Goal: Task Accomplishment & Management: Manage account settings

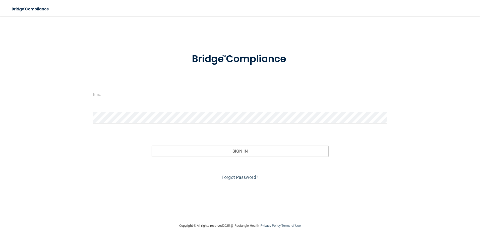
click at [129, 68] on div at bounding box center [240, 59] width 302 height 26
click at [118, 91] on input "email" at bounding box center [240, 94] width 294 height 11
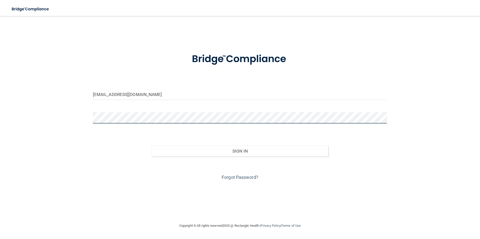
click at [152, 146] on button "Sign In" at bounding box center [240, 151] width 177 height 11
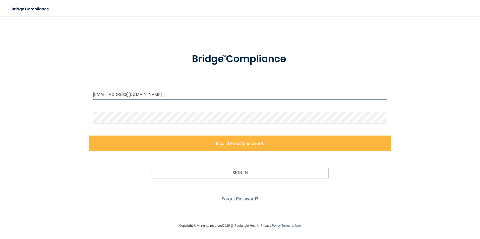
click at [107, 95] on input "[EMAIL_ADDRESS][DOMAIN_NAME]" at bounding box center [240, 94] width 294 height 11
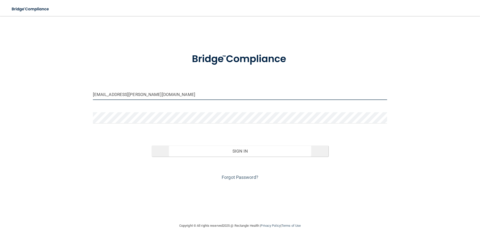
type input "[EMAIL_ADDRESS][PERSON_NAME][DOMAIN_NAME]"
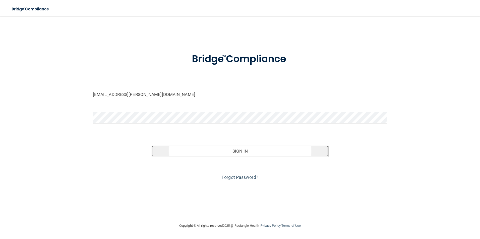
click at [268, 150] on button "Sign In" at bounding box center [240, 151] width 177 height 11
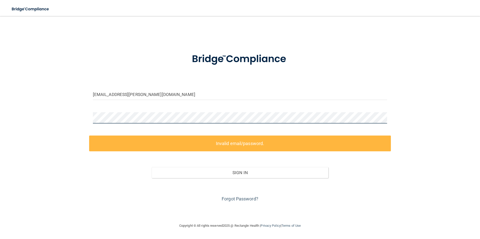
click at [61, 114] on div "[EMAIL_ADDRESS][PERSON_NAME][DOMAIN_NAME] Invalid email/password. You don't hav…" at bounding box center [240, 119] width 460 height 197
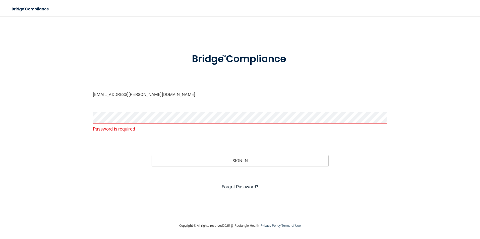
click at [252, 187] on link "Forgot Password?" at bounding box center [240, 186] width 37 height 5
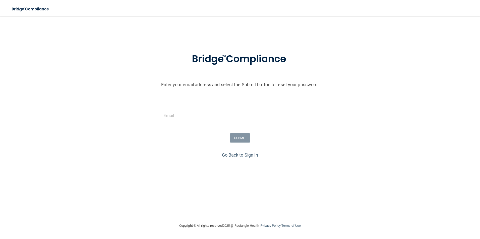
click at [244, 115] on input "email" at bounding box center [239, 115] width 153 height 11
type input "[EMAIL_ADDRESS][DOMAIN_NAME]"
click at [243, 142] on button "SUBMIT" at bounding box center [240, 137] width 20 height 9
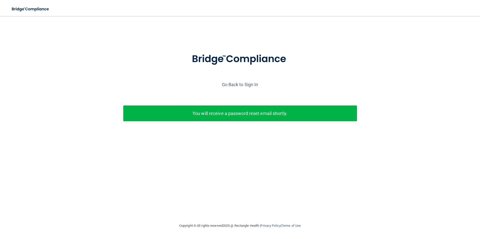
click at [250, 116] on p "You will receive a password reset email shortly." at bounding box center [240, 113] width 226 height 8
